Goal: Transaction & Acquisition: Purchase product/service

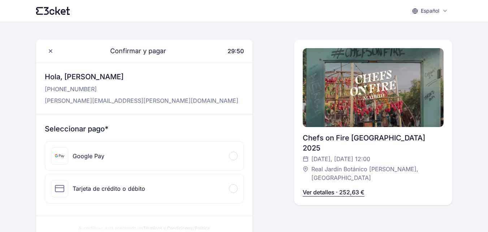
click at [313, 188] on p "Ver detalles · 252,63 €" at bounding box center [334, 192] width 62 height 9
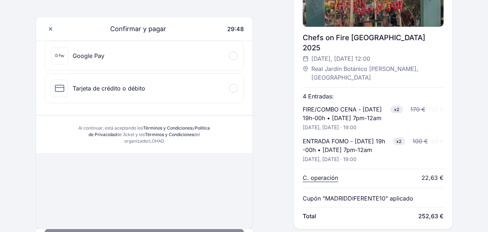
scroll to position [106, 0]
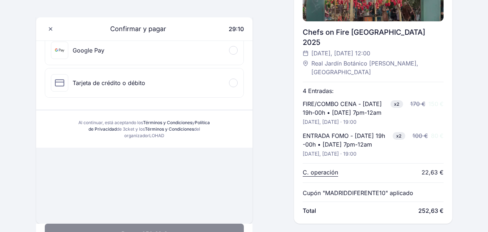
click at [153, 86] on div "Tarjeta de crédito o débito" at bounding box center [144, 82] width 198 height 29
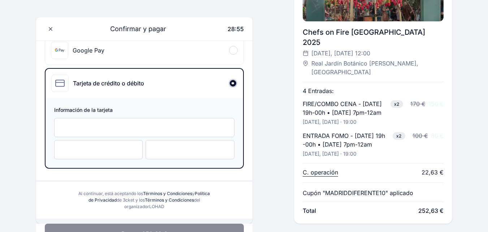
click at [87, 132] on div at bounding box center [144, 127] width 180 height 19
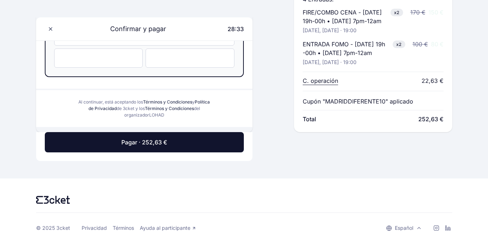
scroll to position [197, 0]
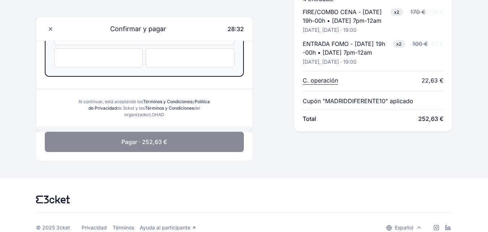
click at [153, 137] on span "Pagar · 252,63 €" at bounding box center [144, 141] width 46 height 9
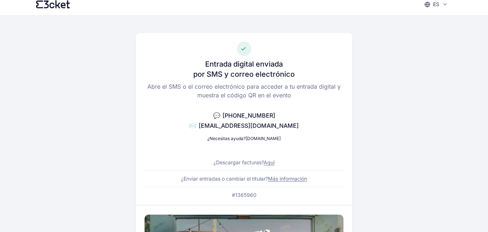
scroll to position [6, 0]
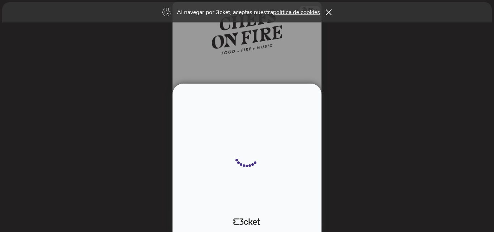
select select "34"
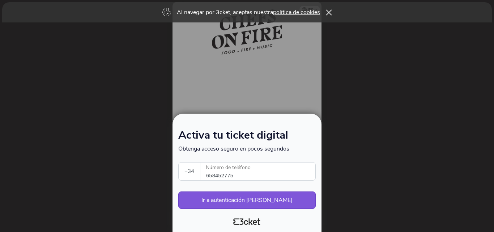
click at [331, 11] on icon at bounding box center [329, 12] width 6 height 6
